Goal: Complete application form

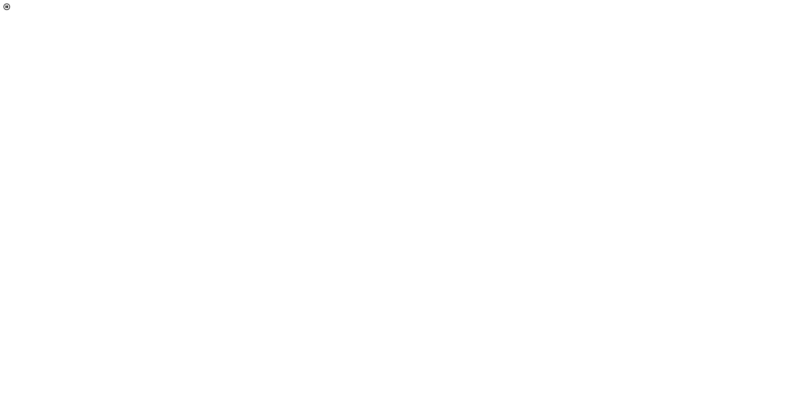
select select "[object Object]"
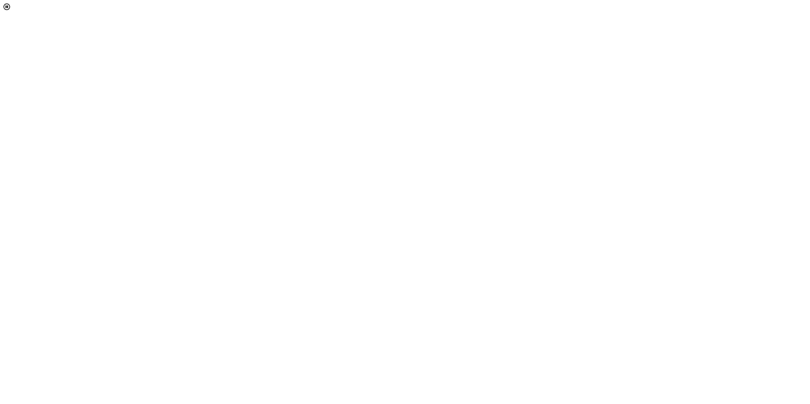
scroll to position [58, 0]
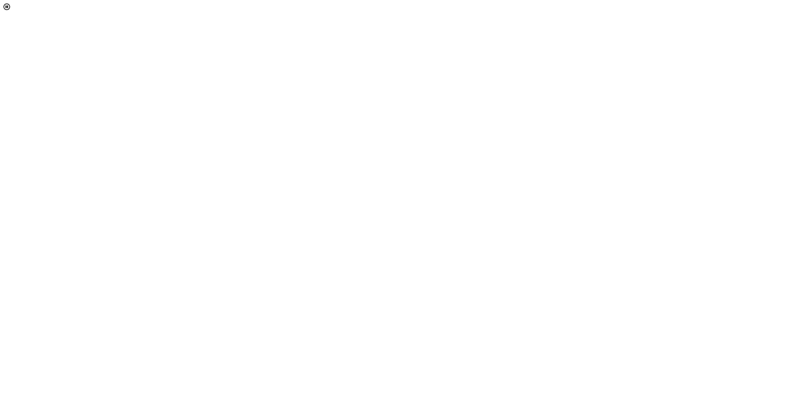
scroll to position [5, 39]
